Goal: Task Accomplishment & Management: Manage account settings

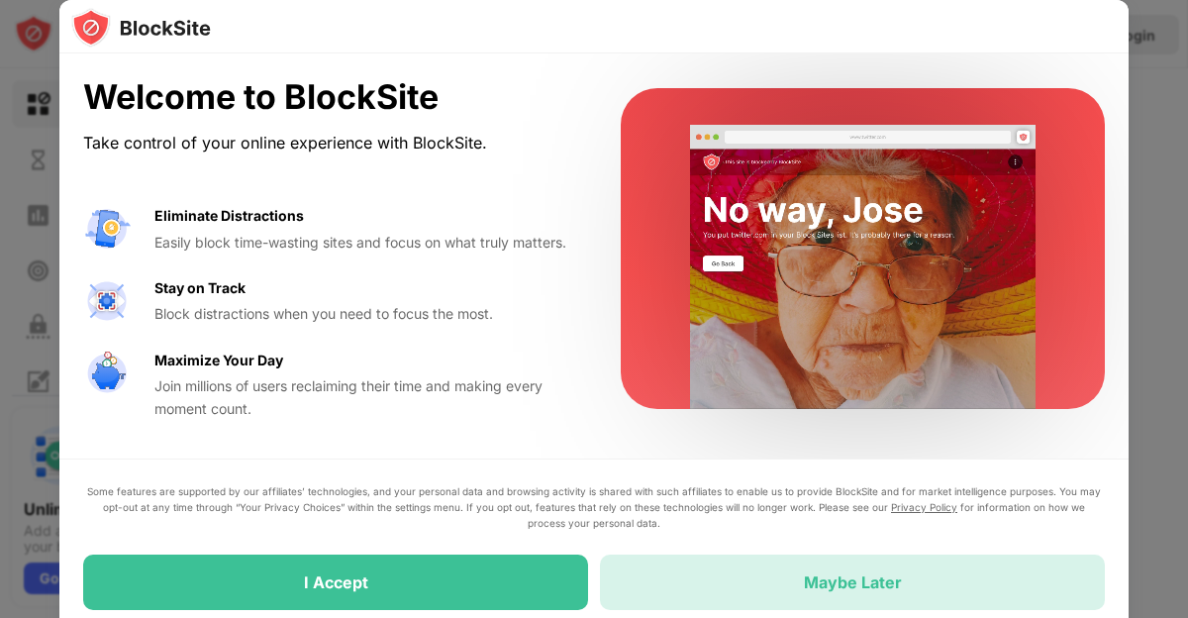
click at [762, 574] on div "Maybe Later" at bounding box center [852, 581] width 505 height 55
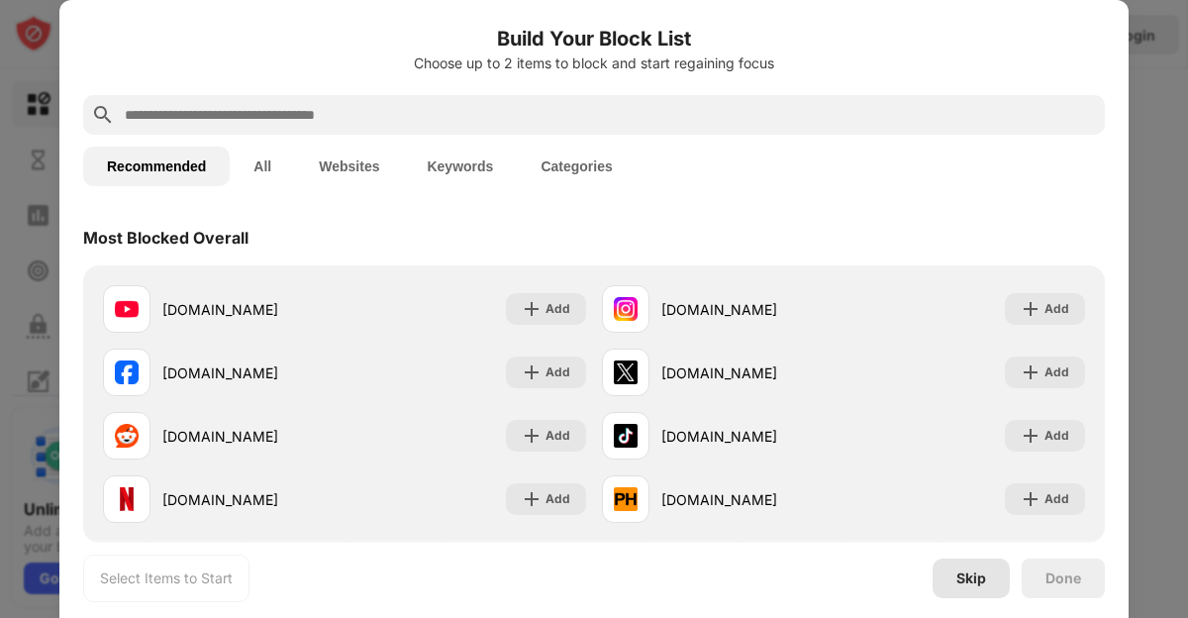
click at [985, 574] on div "Skip" at bounding box center [971, 578] width 30 height 16
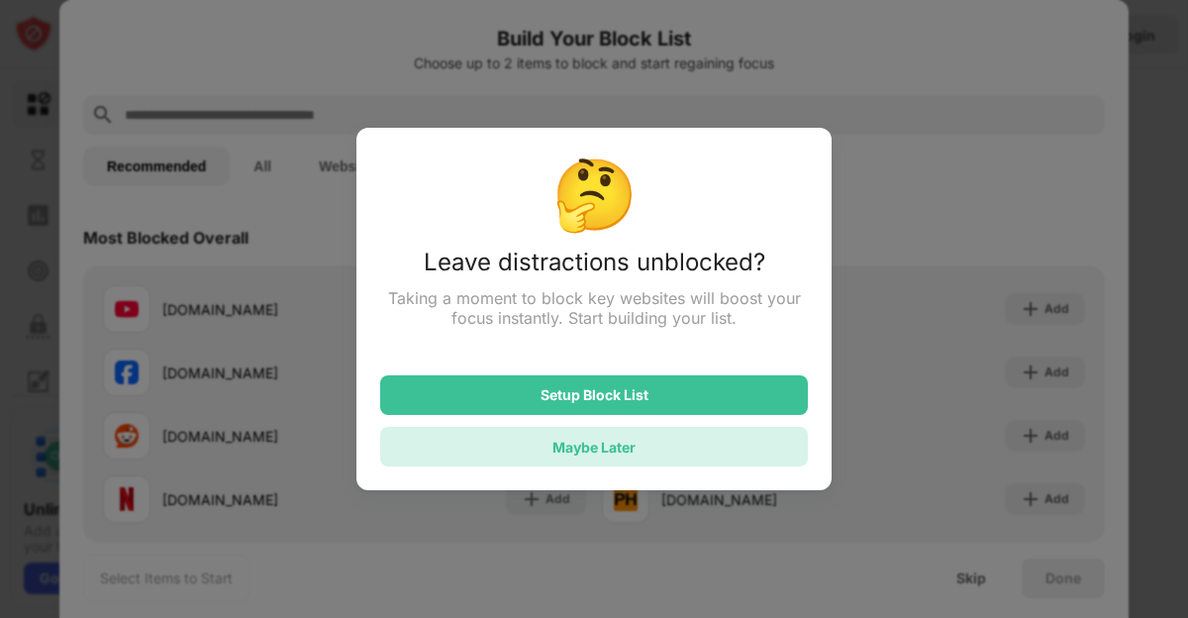
click at [564, 463] on div "Maybe Later" at bounding box center [594, 447] width 428 height 40
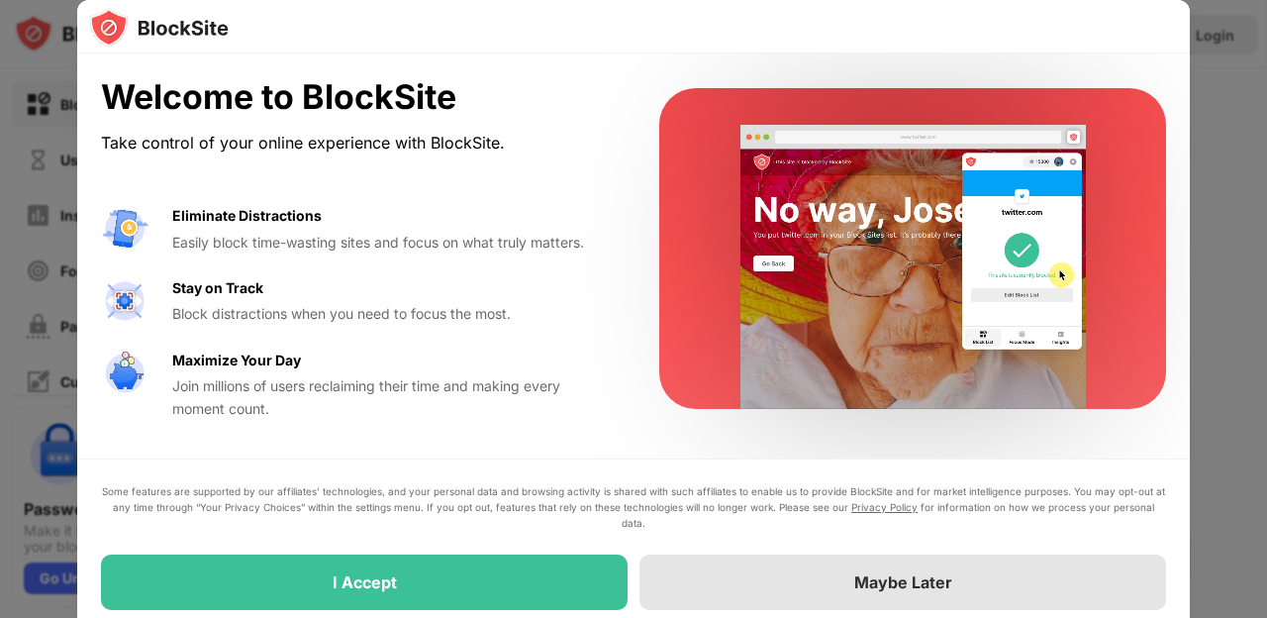
click at [885, 580] on div "Maybe Later" at bounding box center [903, 582] width 98 height 20
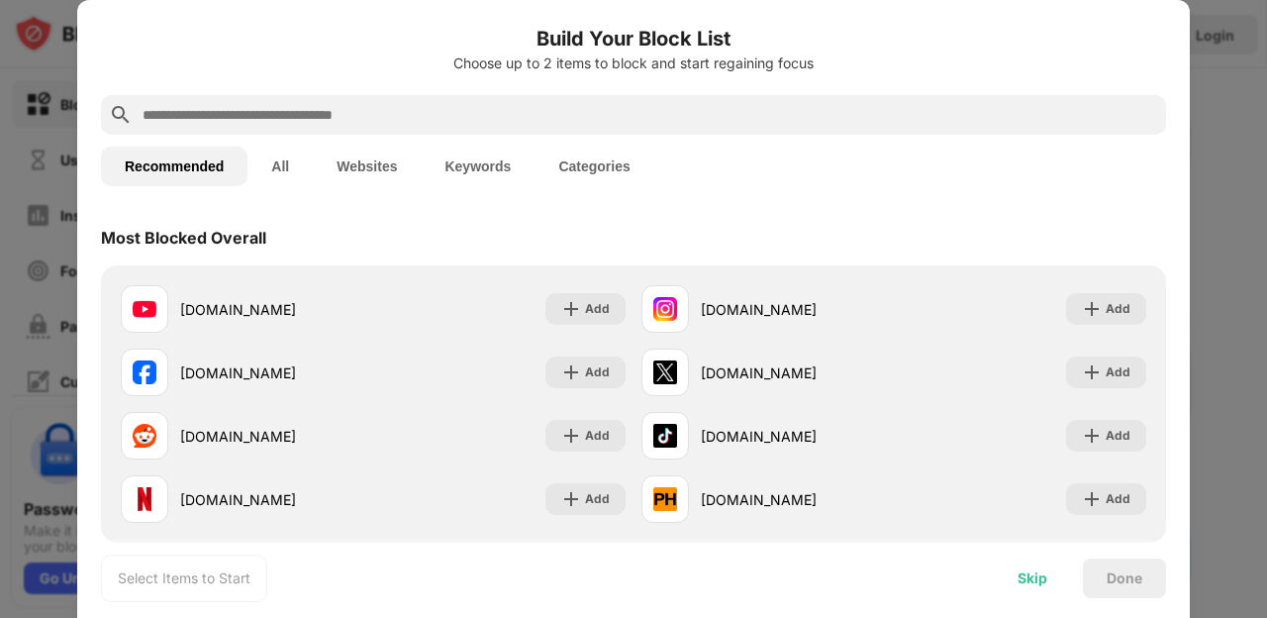
click at [1036, 578] on div "Skip" at bounding box center [1032, 578] width 30 height 16
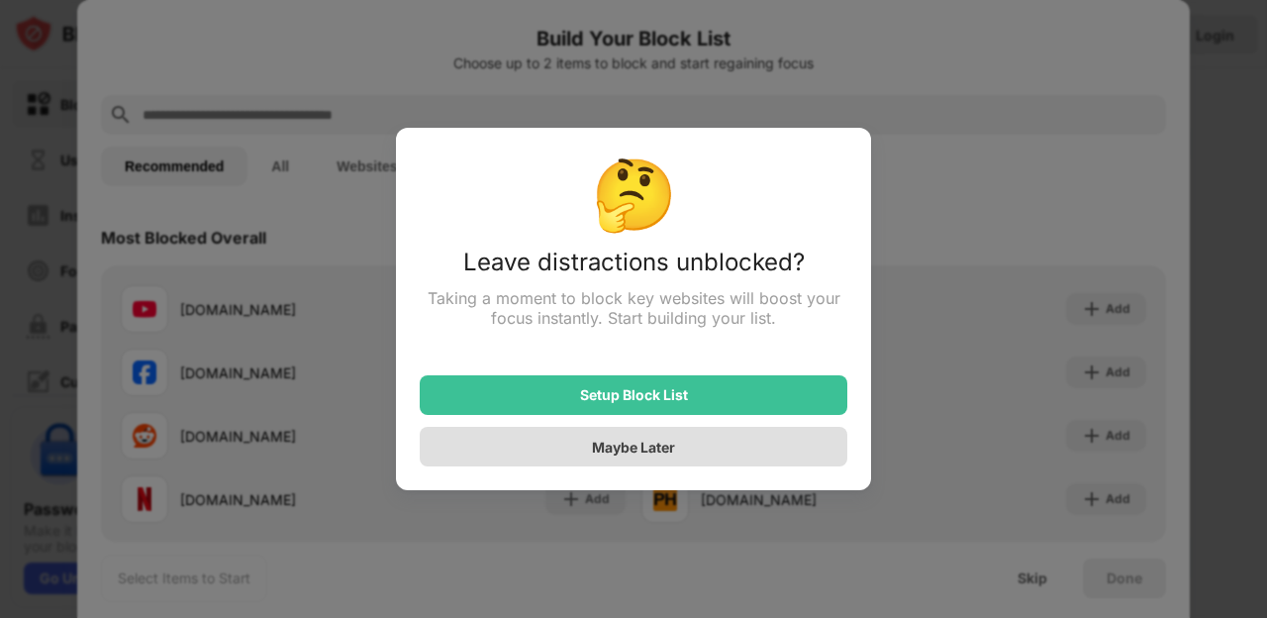
click at [664, 446] on div "Maybe Later" at bounding box center [633, 446] width 83 height 17
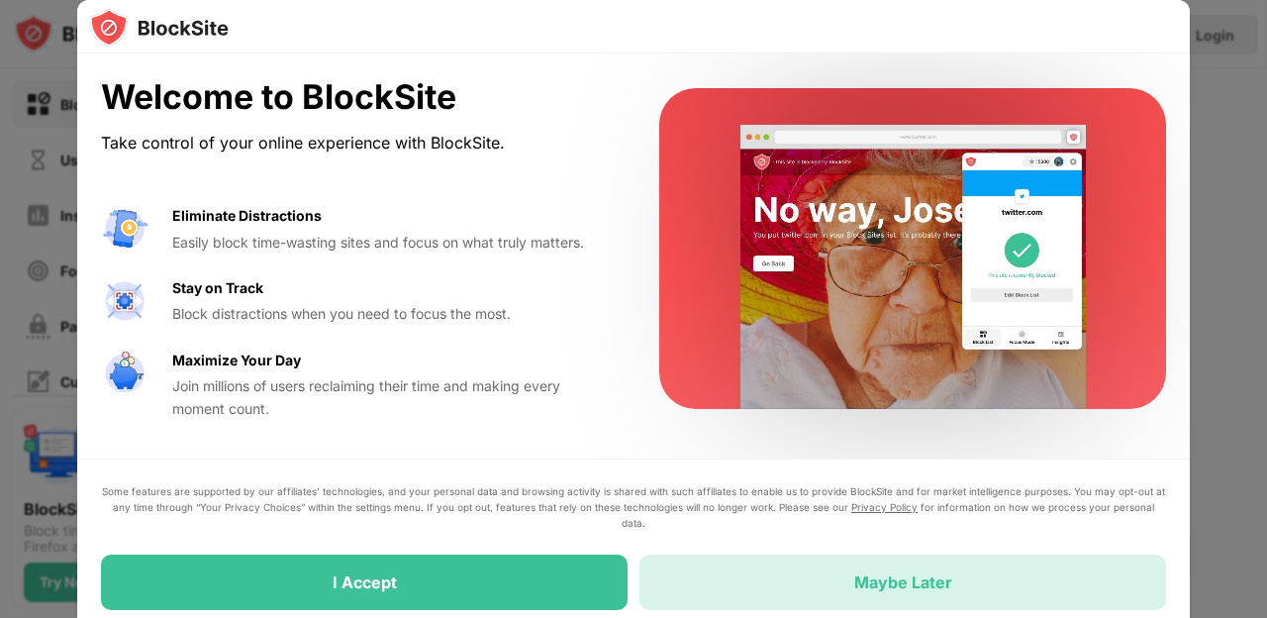
click at [781, 589] on div "Maybe Later" at bounding box center [902, 581] width 527 height 55
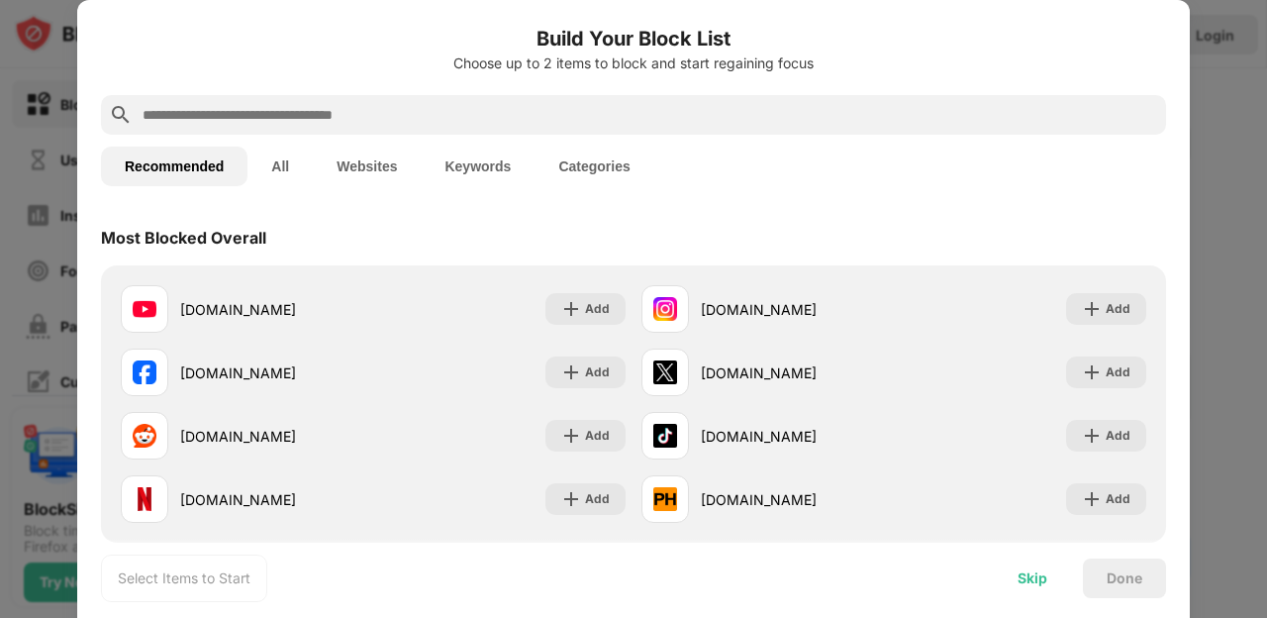
click at [1024, 576] on div "Skip" at bounding box center [1032, 578] width 30 height 16
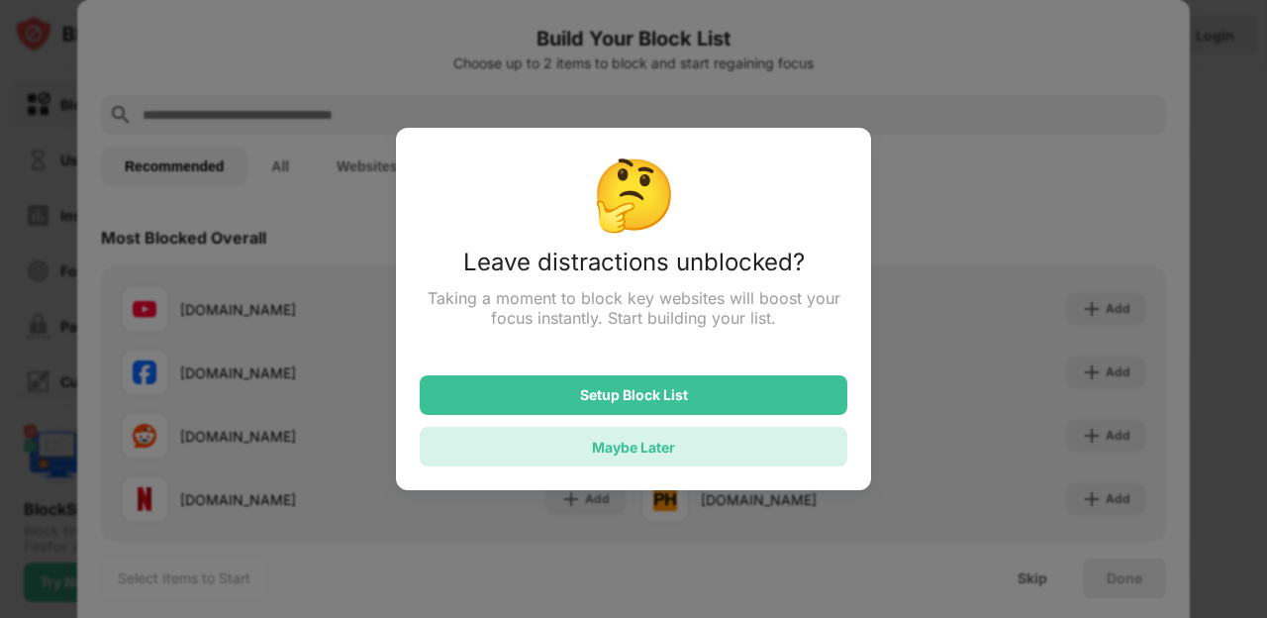
click at [686, 442] on div "Maybe Later" at bounding box center [634, 447] width 428 height 40
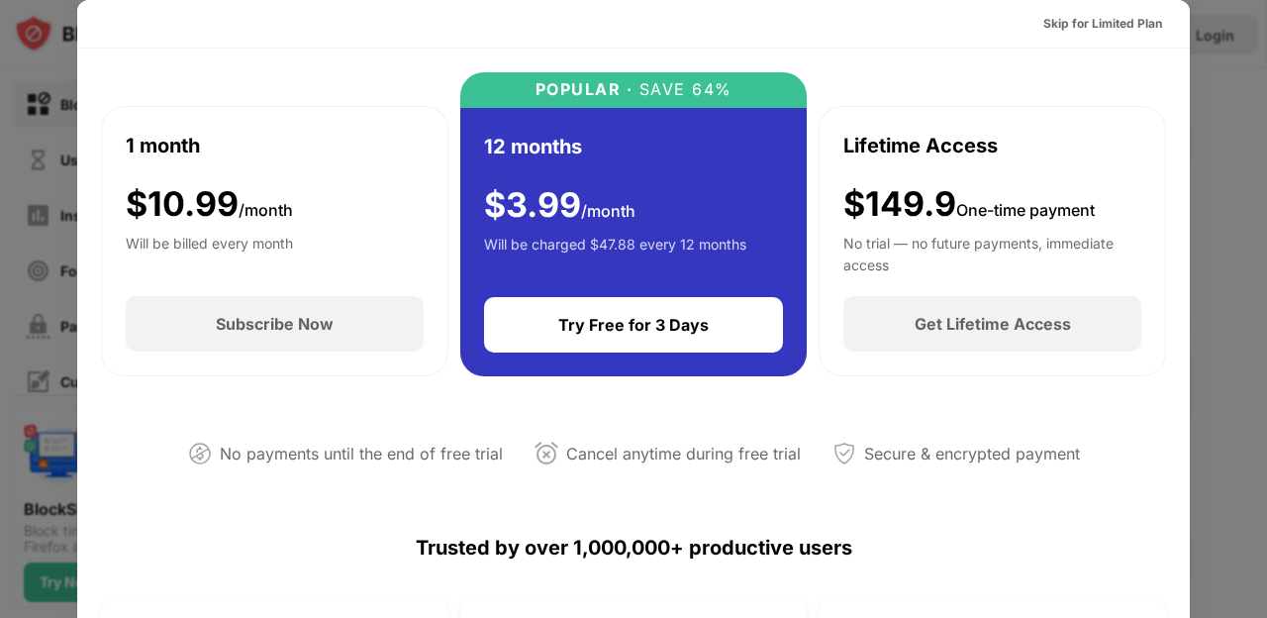
scroll to position [966, 0]
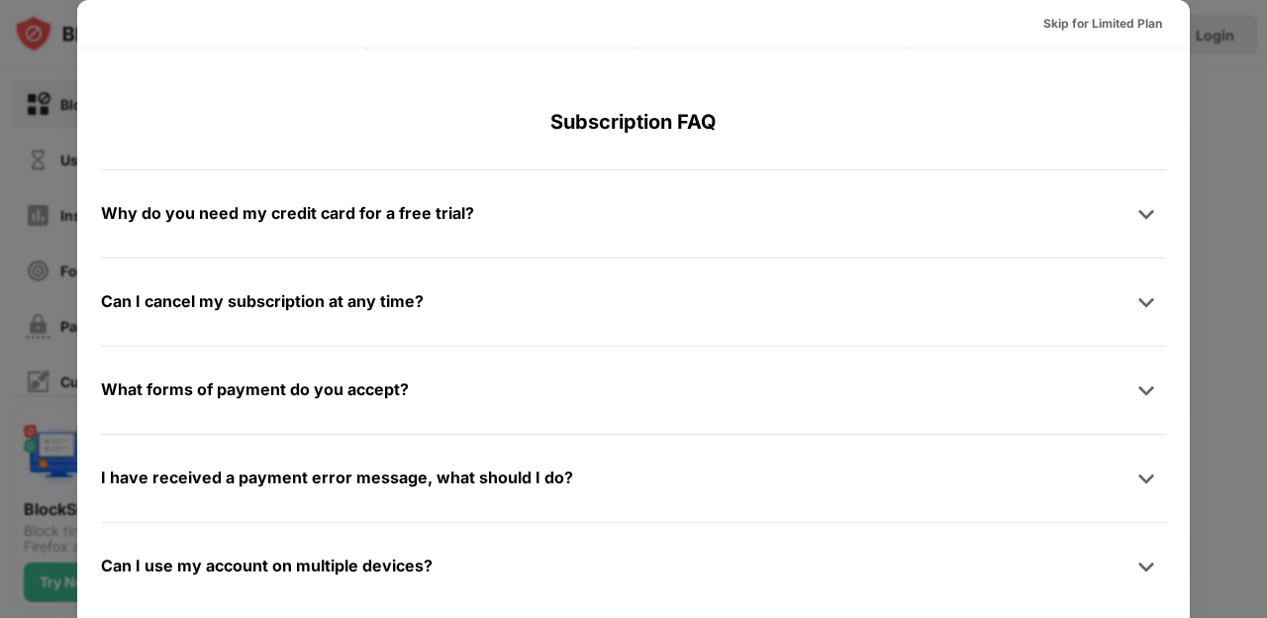
click at [1217, 165] on div at bounding box center [633, 309] width 1267 height 618
